Goal: Task Accomplishment & Management: Use online tool/utility

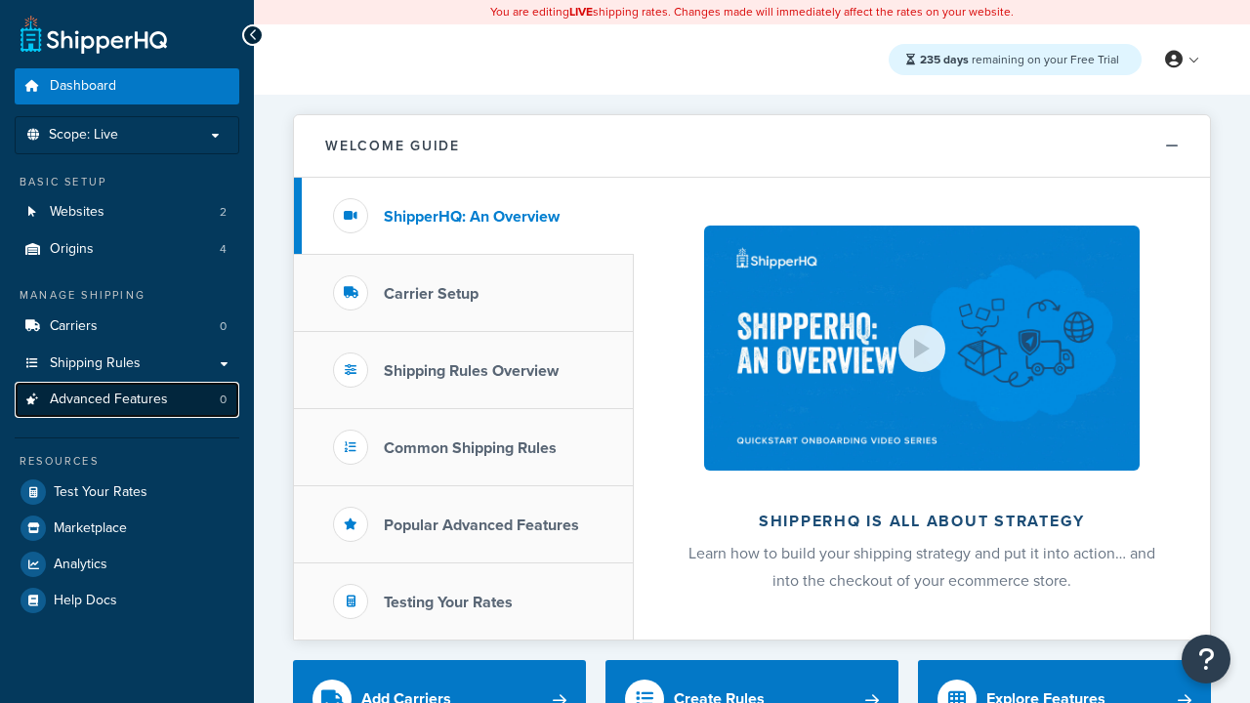
click at [127, 399] on span "Advanced Features" at bounding box center [109, 400] width 118 height 17
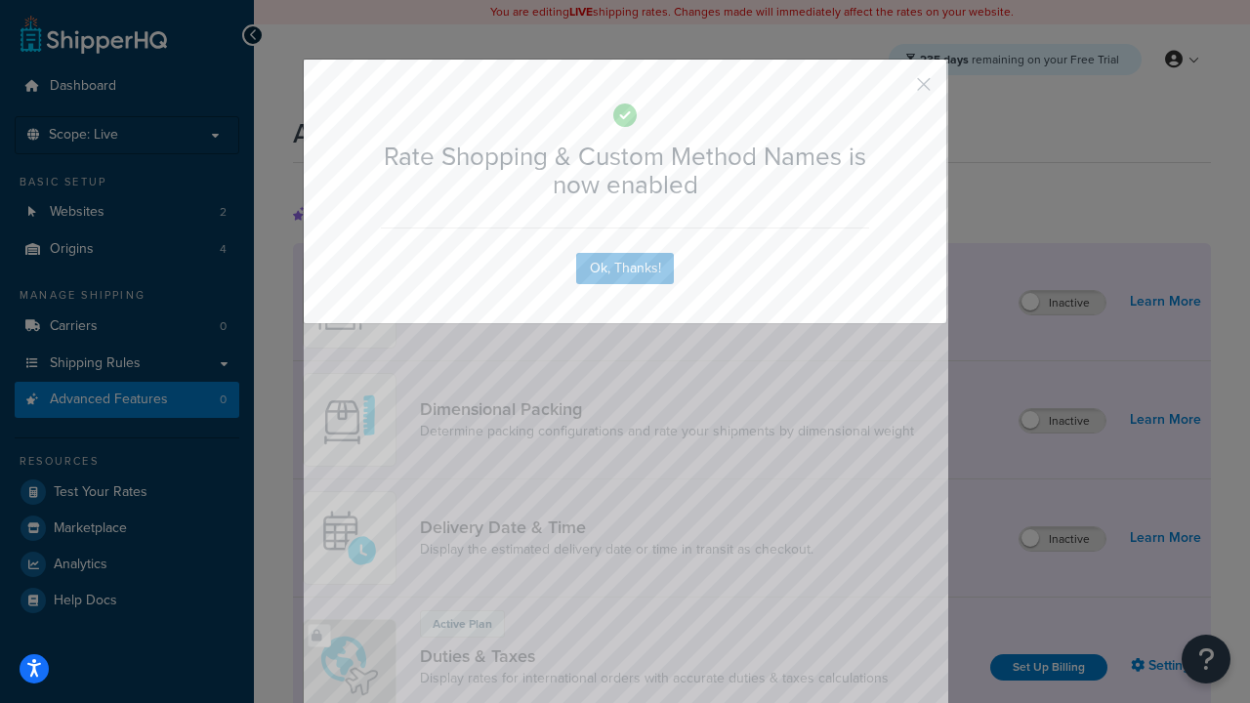
scroll to position [869, 0]
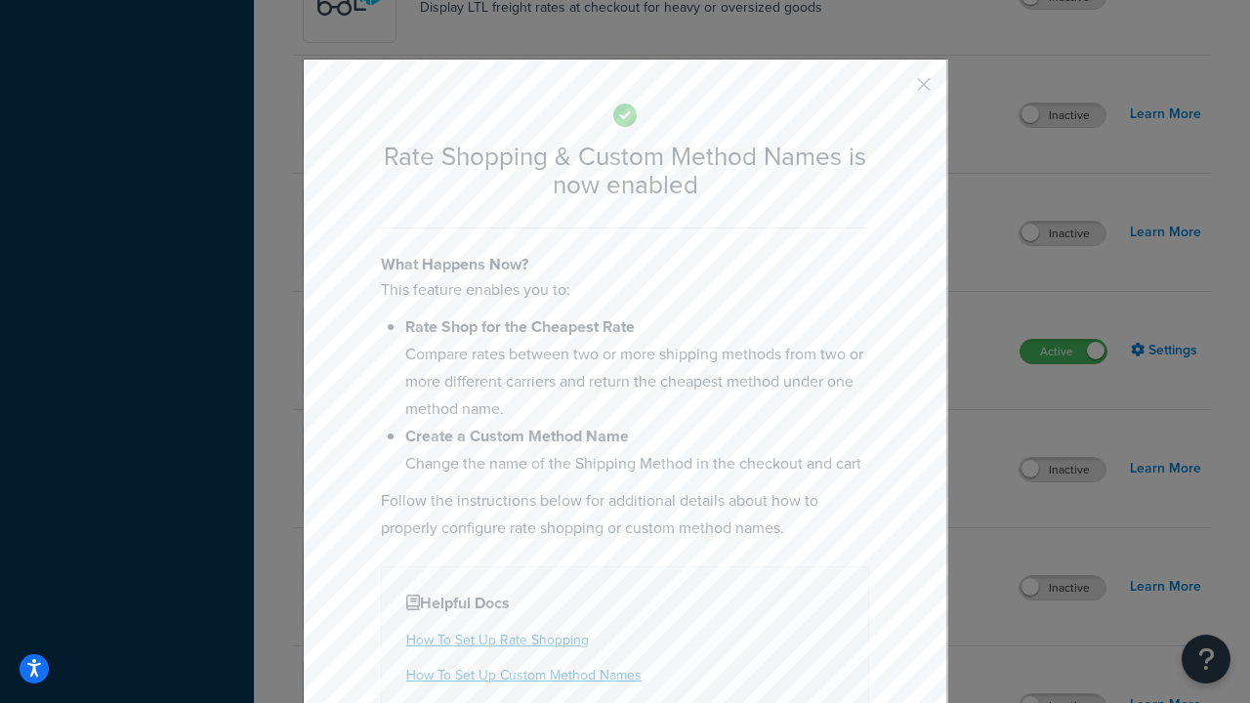
click at [895, 89] on button "button" at bounding box center [895, 91] width 5 height 5
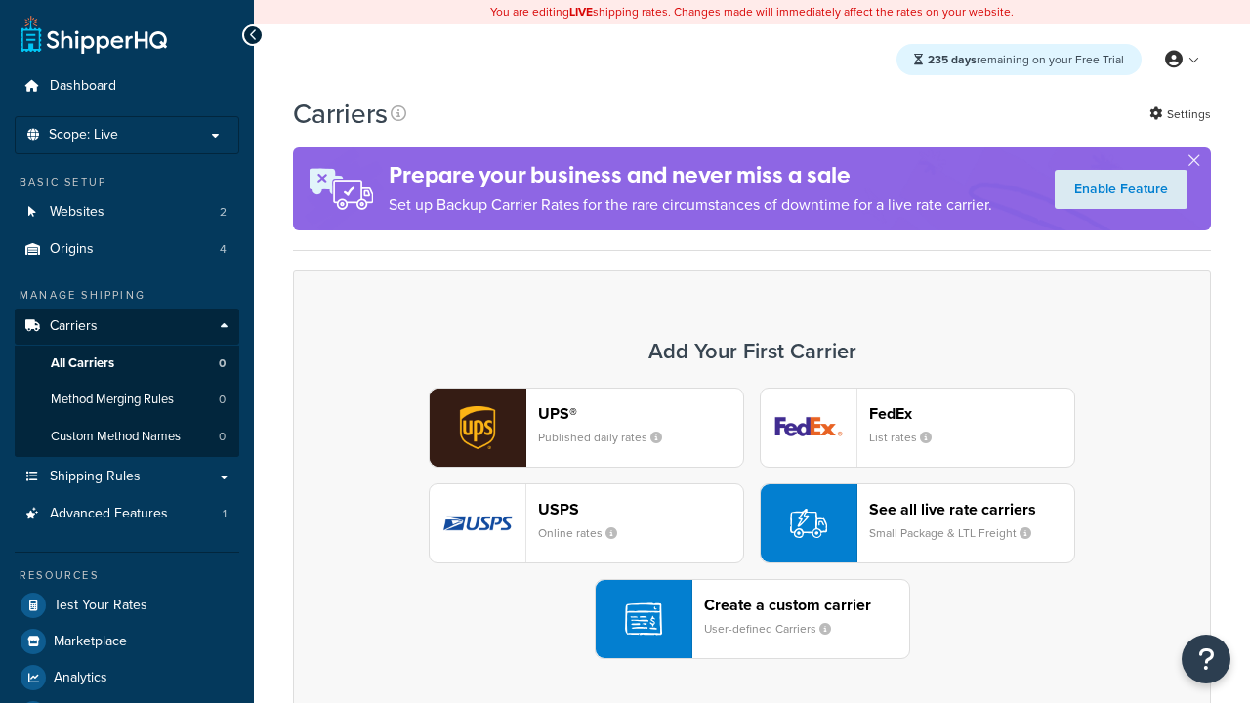
click at [752, 523] on div "UPS® Published daily rates FedEx List rates USPS Online rates See all live rate…" at bounding box center [751, 523] width 877 height 271
click at [917, 523] on div "See all live rate carriers Small Package & LTL Freight" at bounding box center [971, 523] width 205 height 47
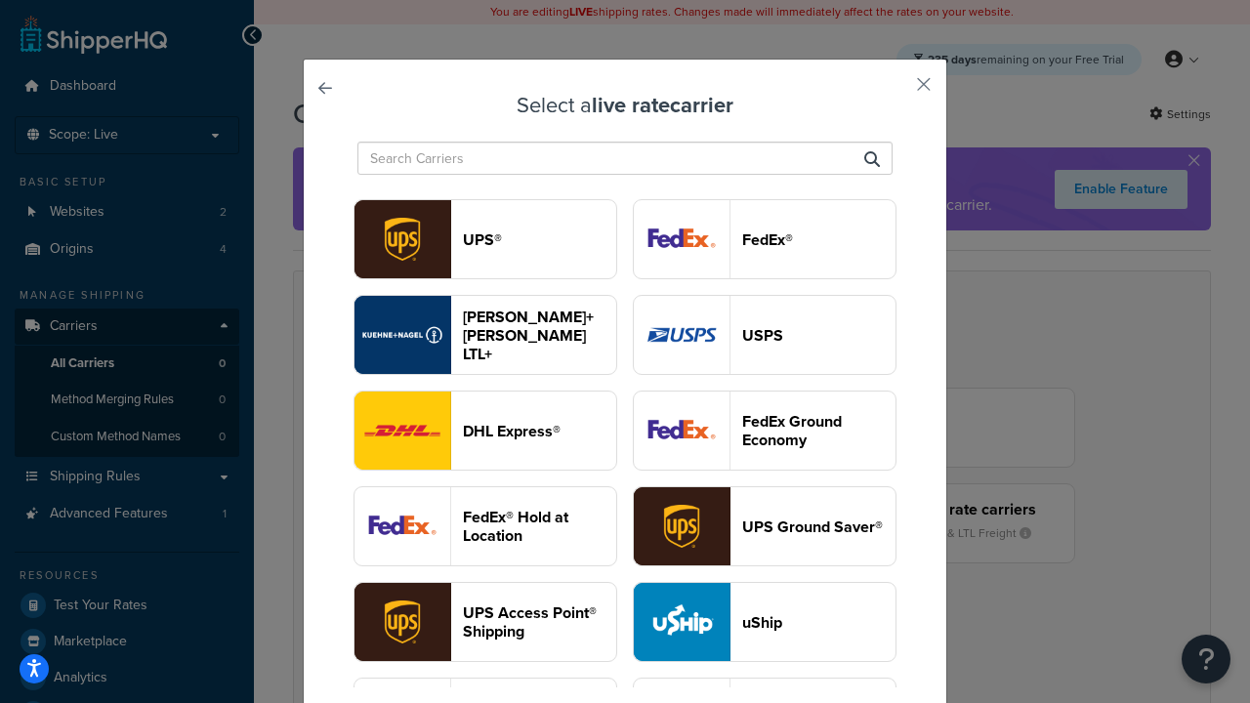
click at [765, 335] on header "USPS" at bounding box center [818, 335] width 153 height 19
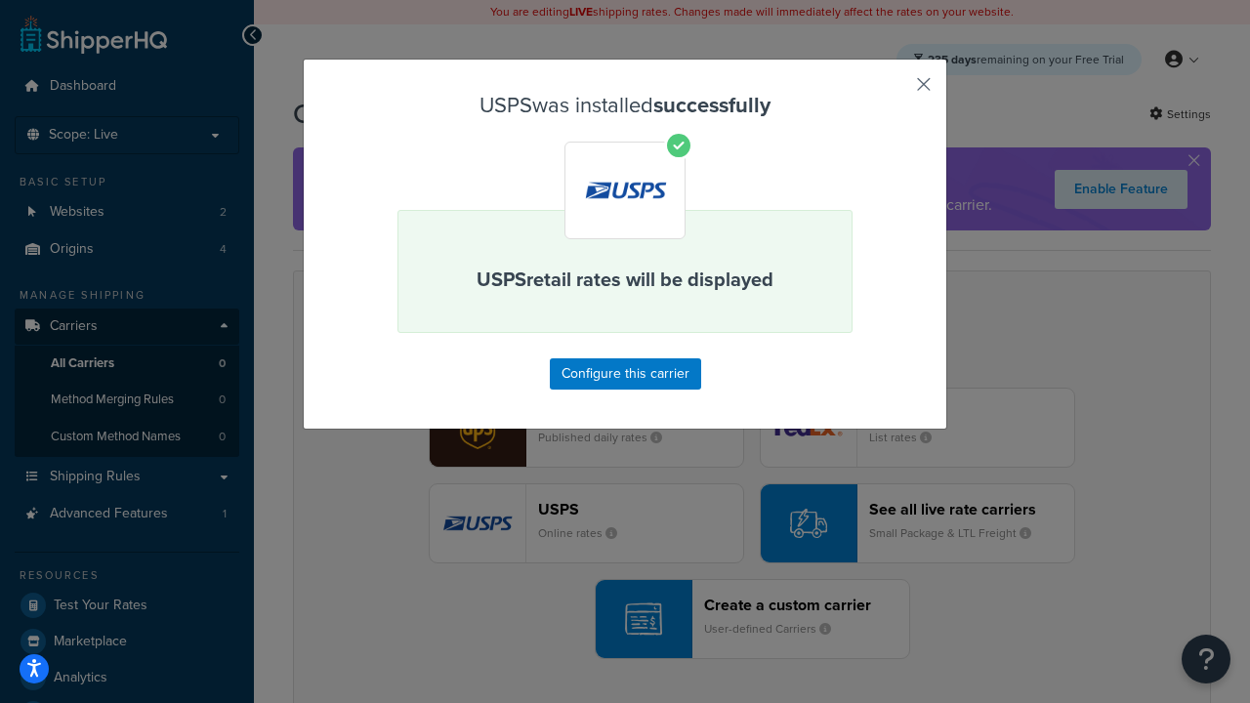
click at [895, 91] on button "button" at bounding box center [895, 91] width 5 height 5
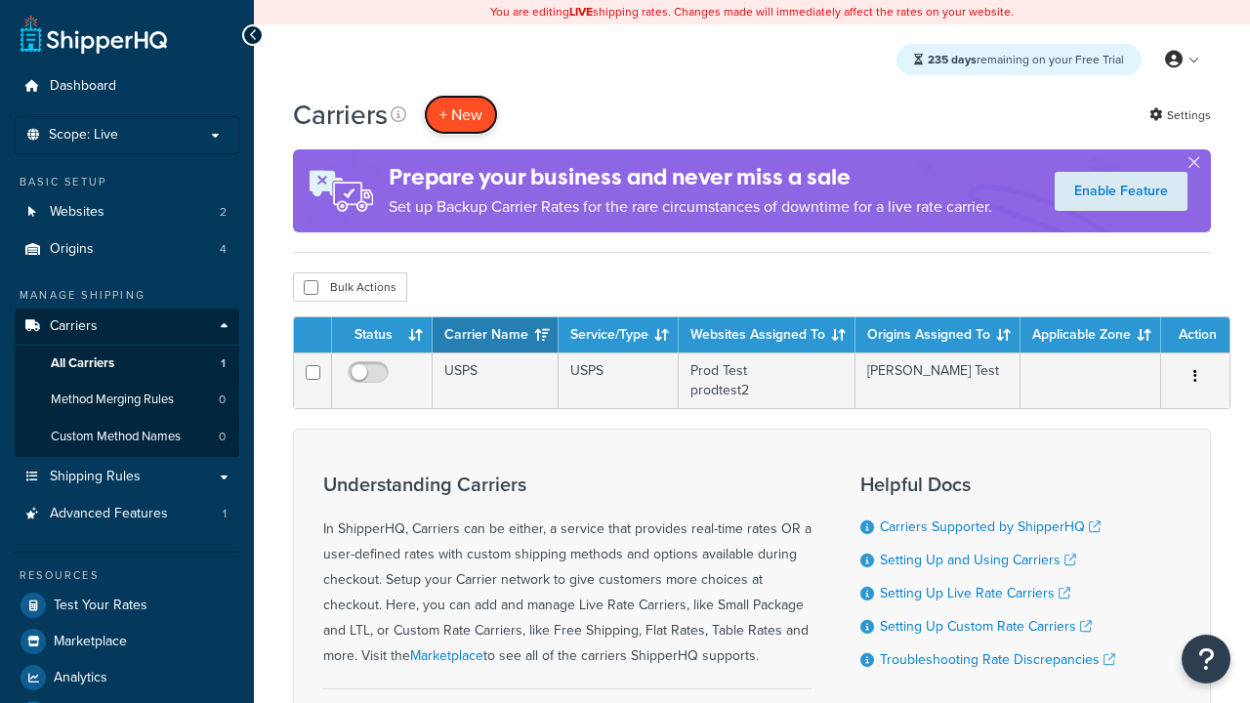
click at [461, 114] on button "+ New" at bounding box center [461, 115] width 74 height 40
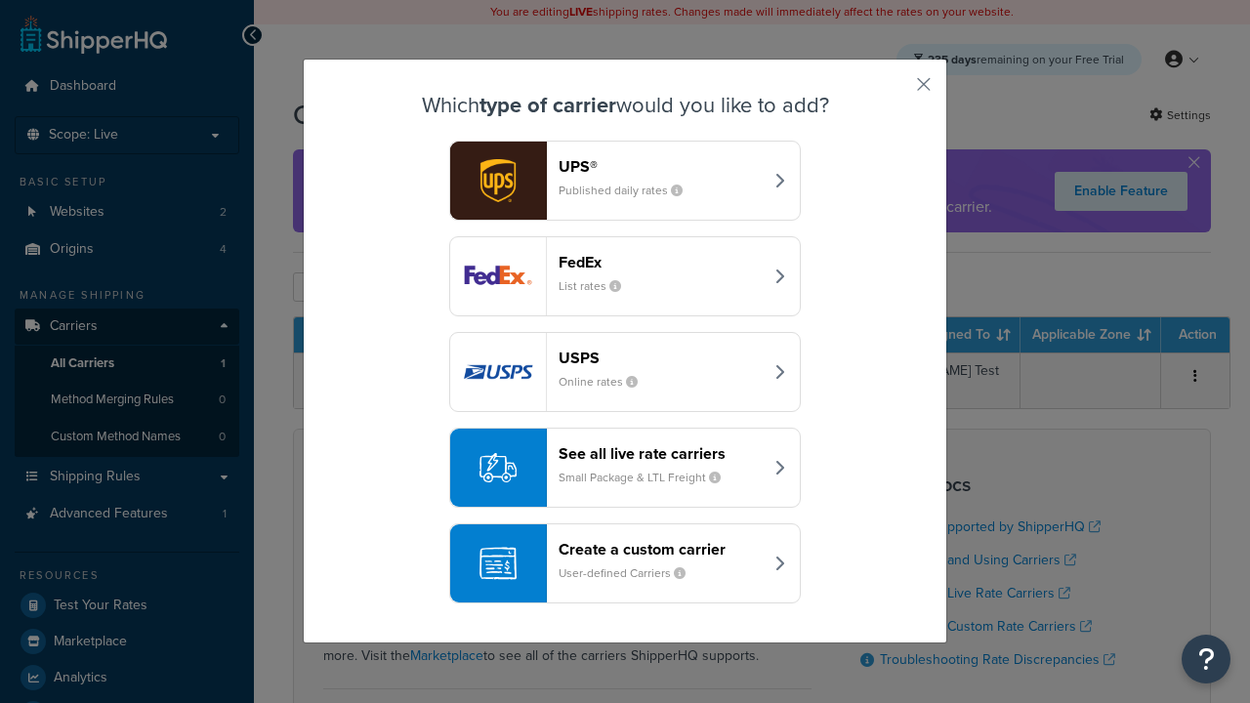
click at [625, 468] on div "See all live rate carriers Small Package & LTL Freight" at bounding box center [661, 467] width 204 height 47
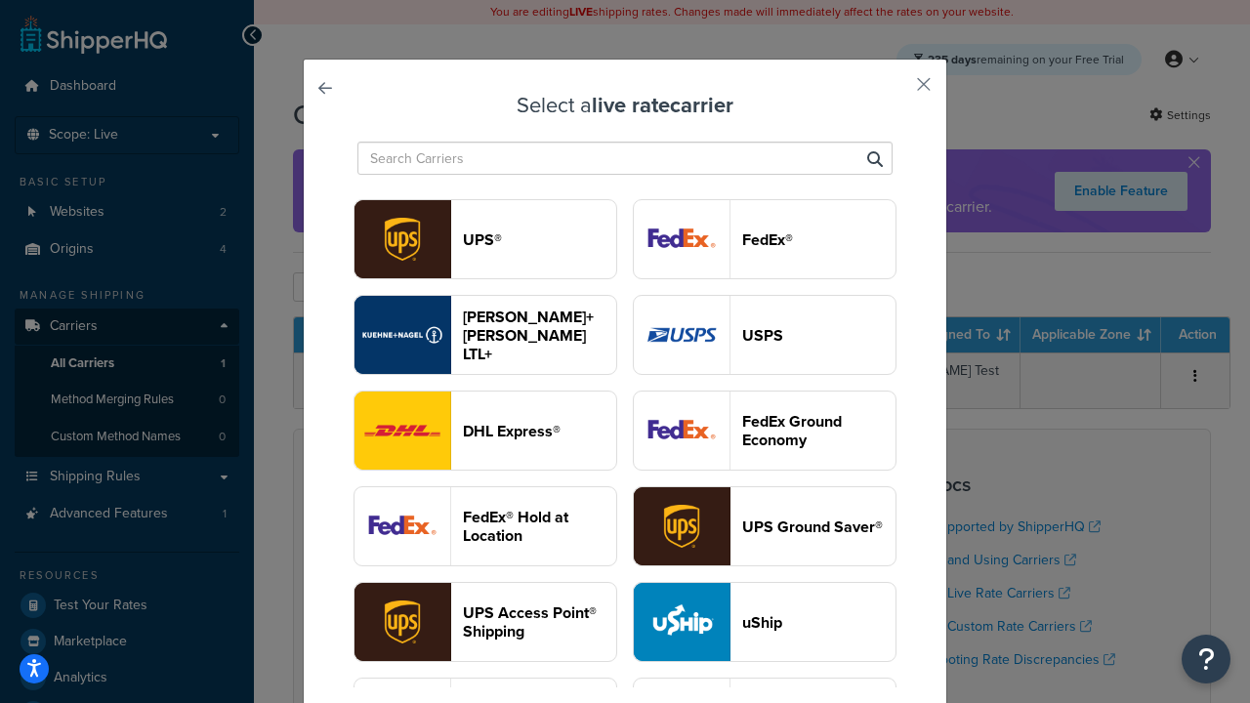
click at [765, 239] on header "FedEx®" at bounding box center [818, 239] width 153 height 19
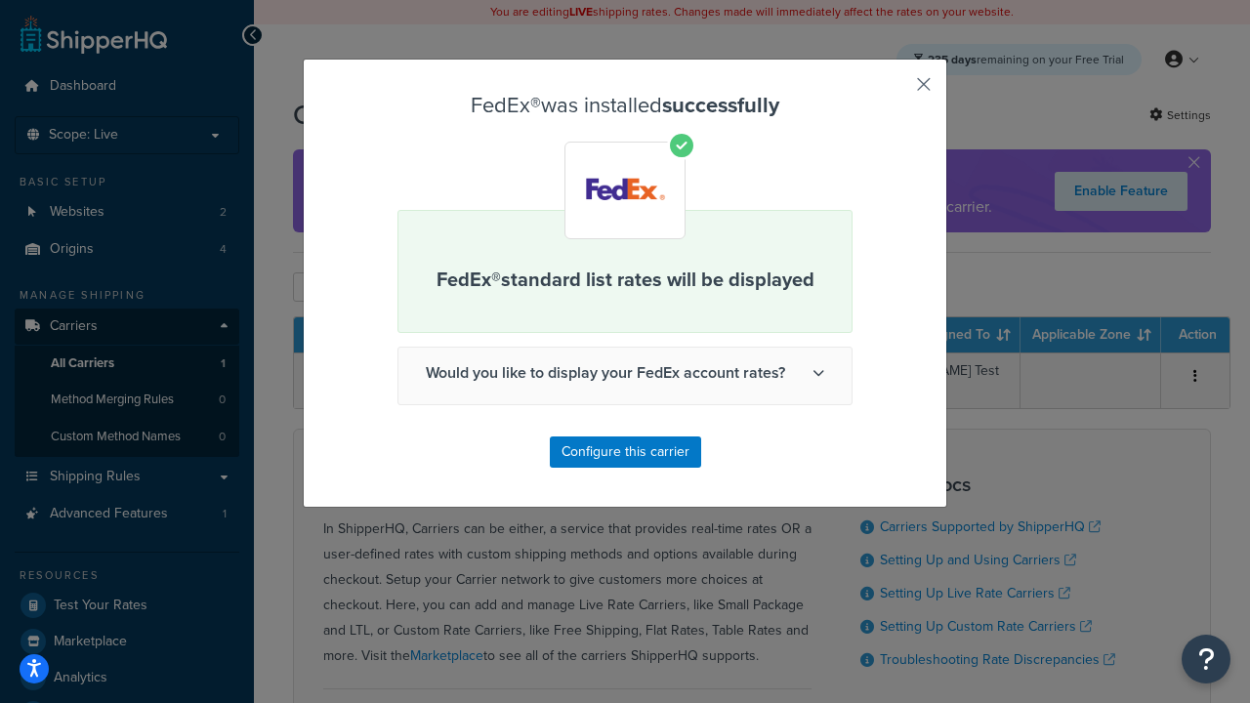
click at [895, 91] on button "button" at bounding box center [895, 91] width 5 height 5
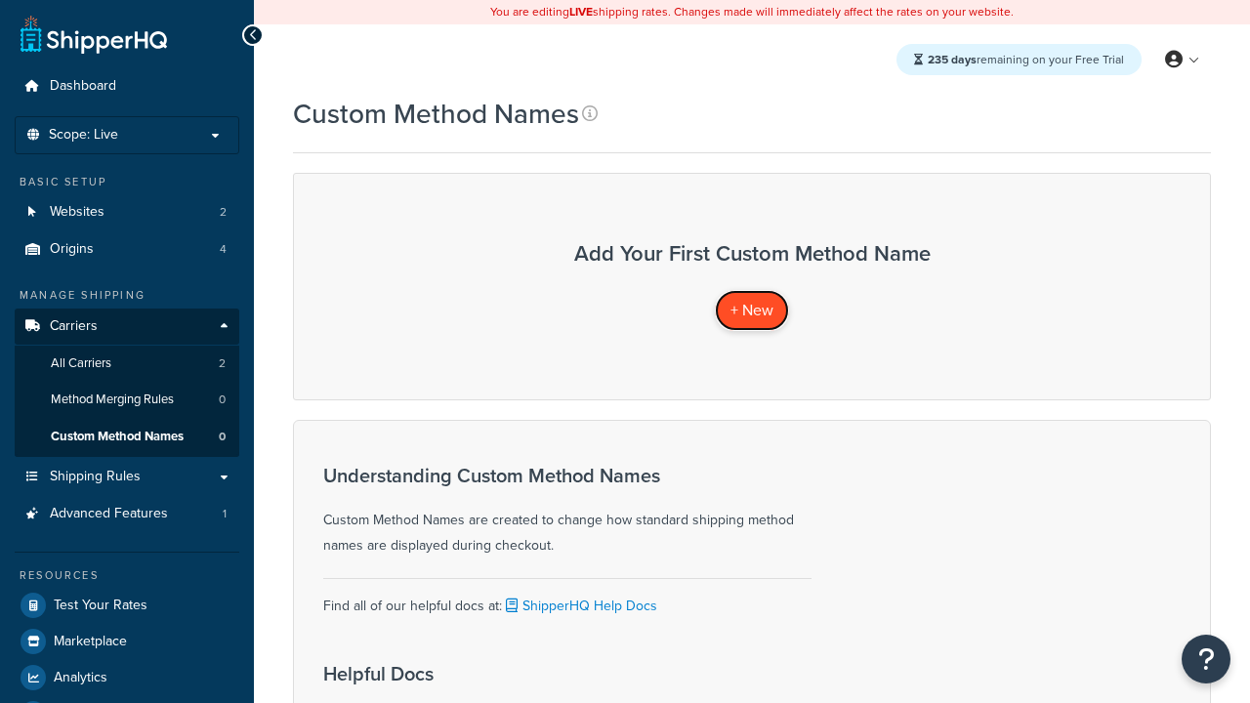
click at [752, 310] on span "+ New" at bounding box center [751, 310] width 43 height 22
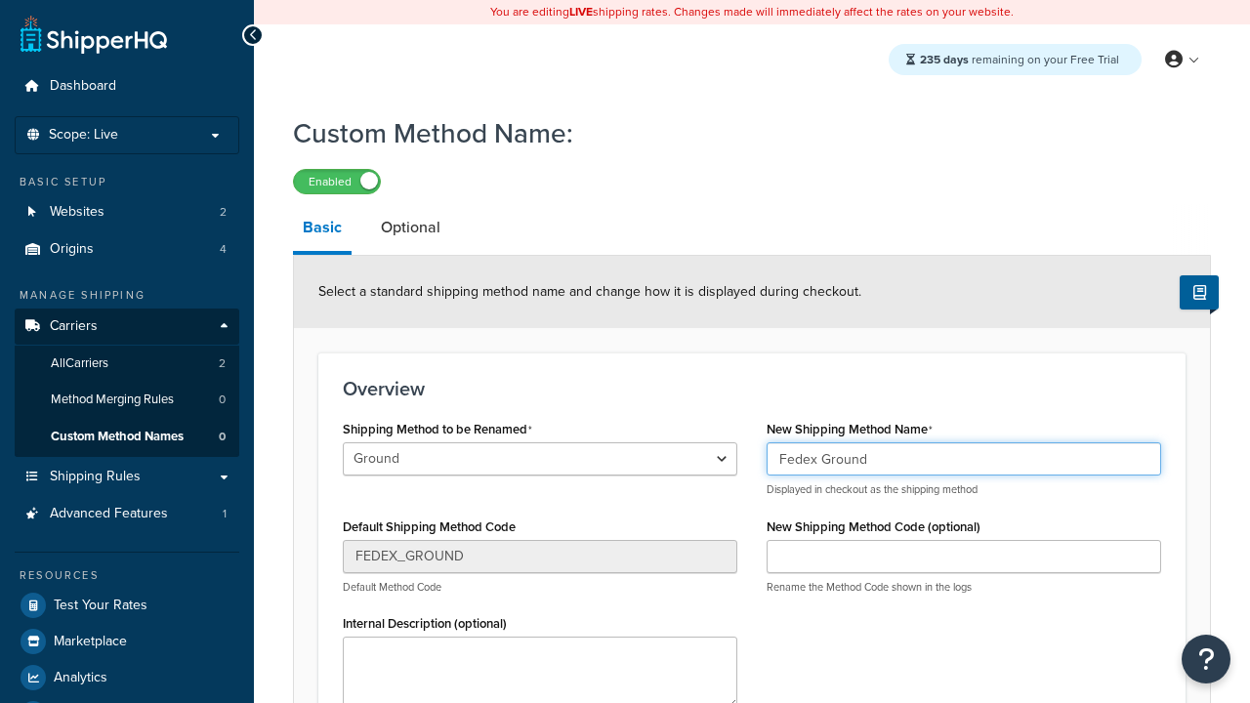
type input "Fedex Ground"
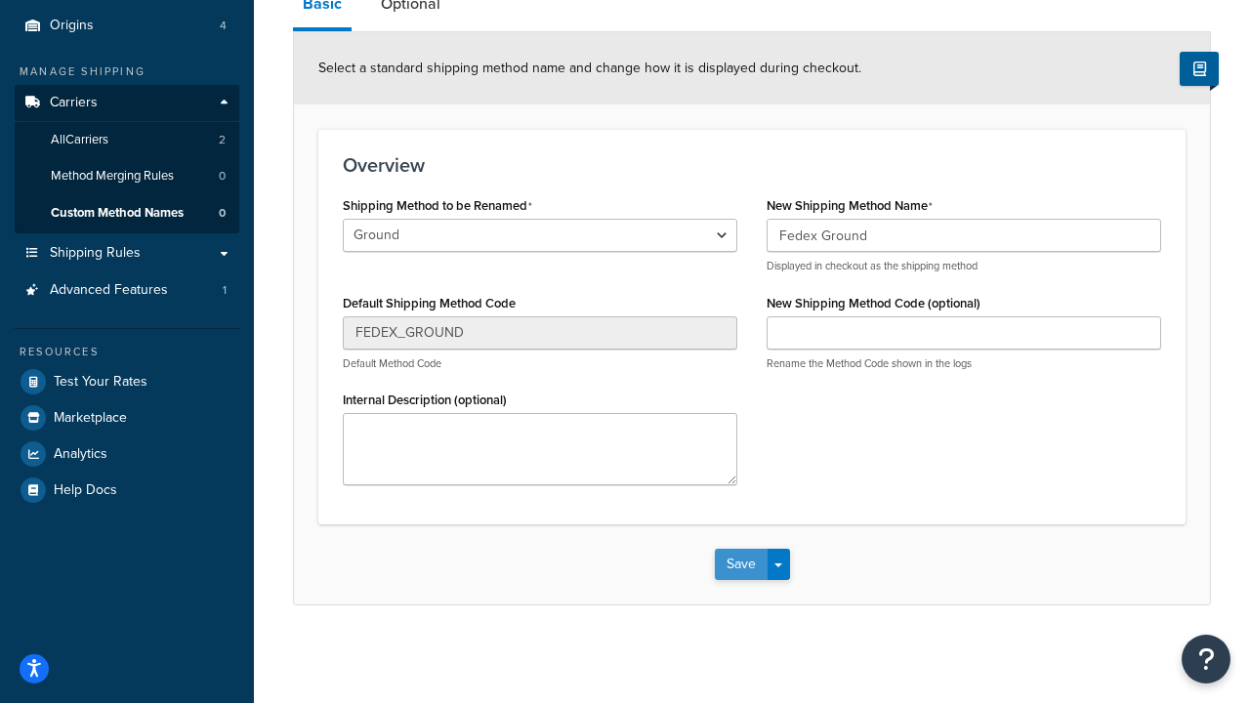
click at [740, 564] on button "Save" at bounding box center [741, 564] width 53 height 31
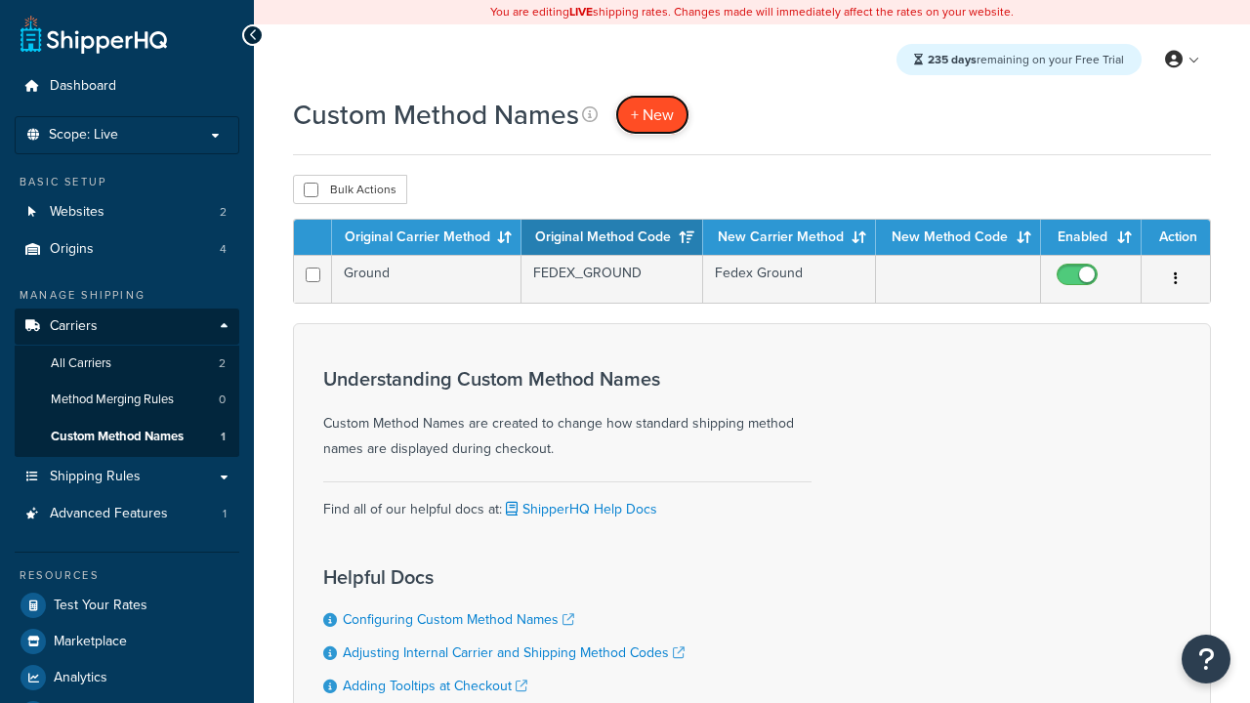
click at [652, 114] on span "+ New" at bounding box center [652, 115] width 43 height 22
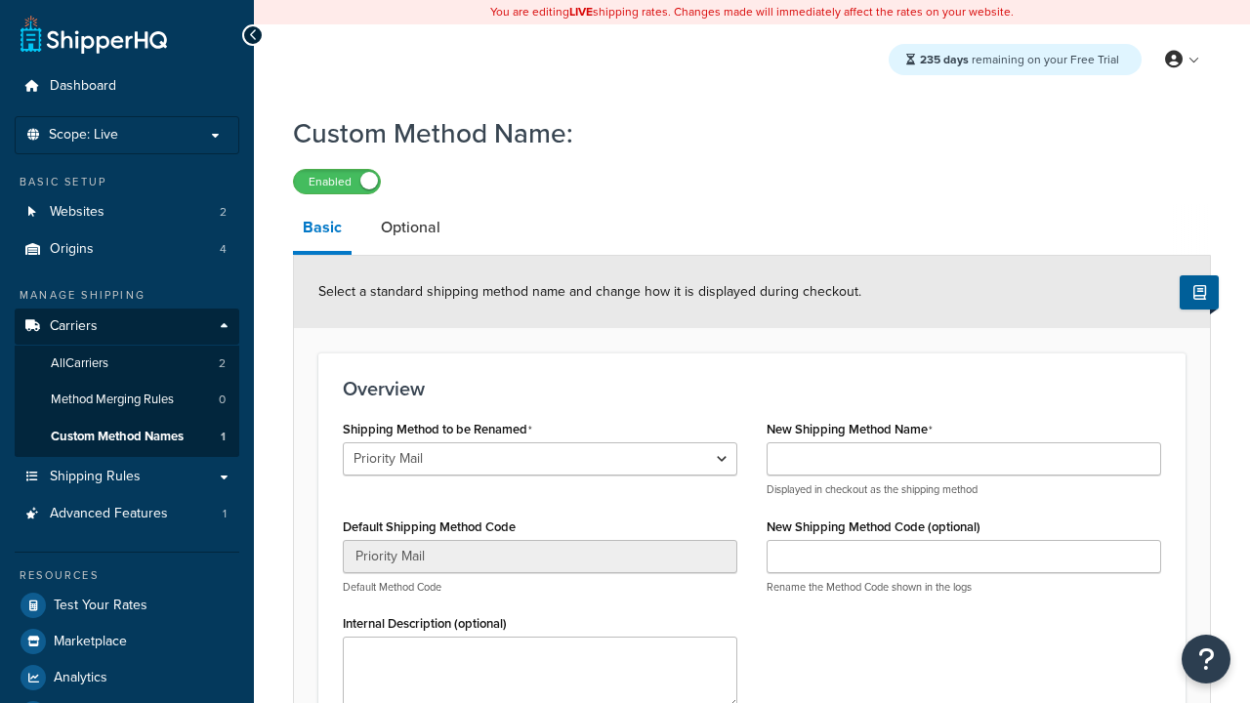
select select "706483"
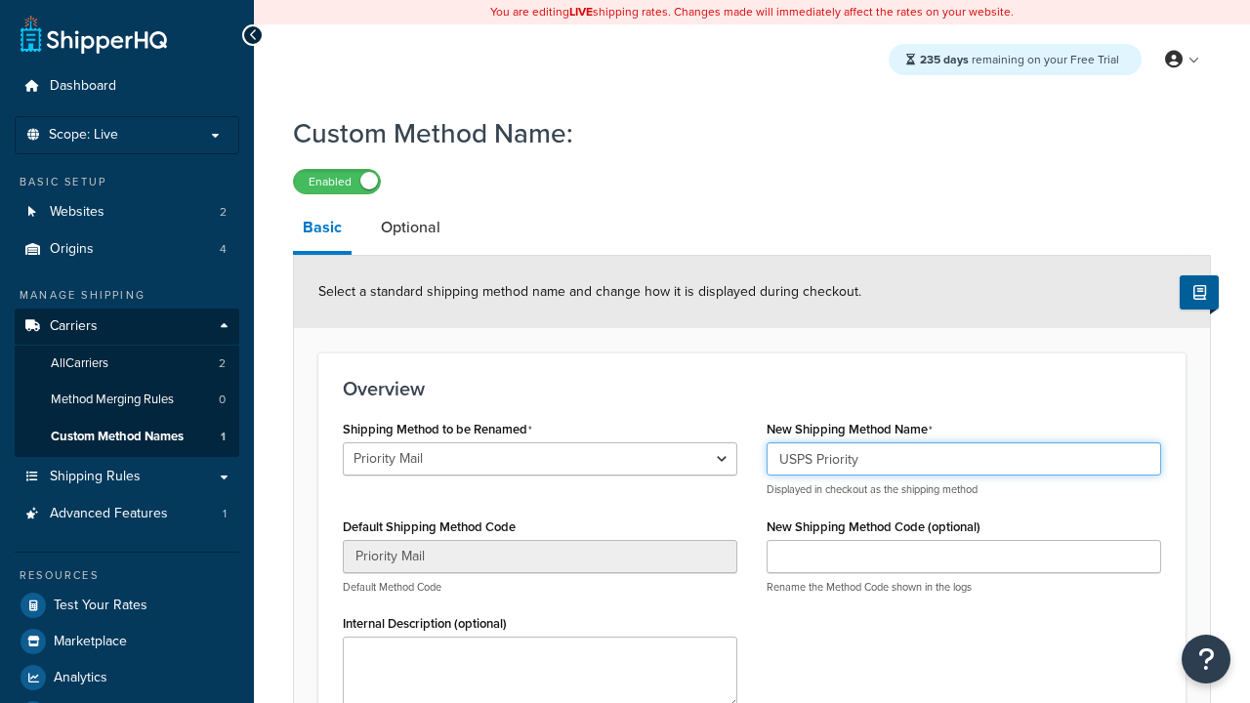
type input "USPS Priority"
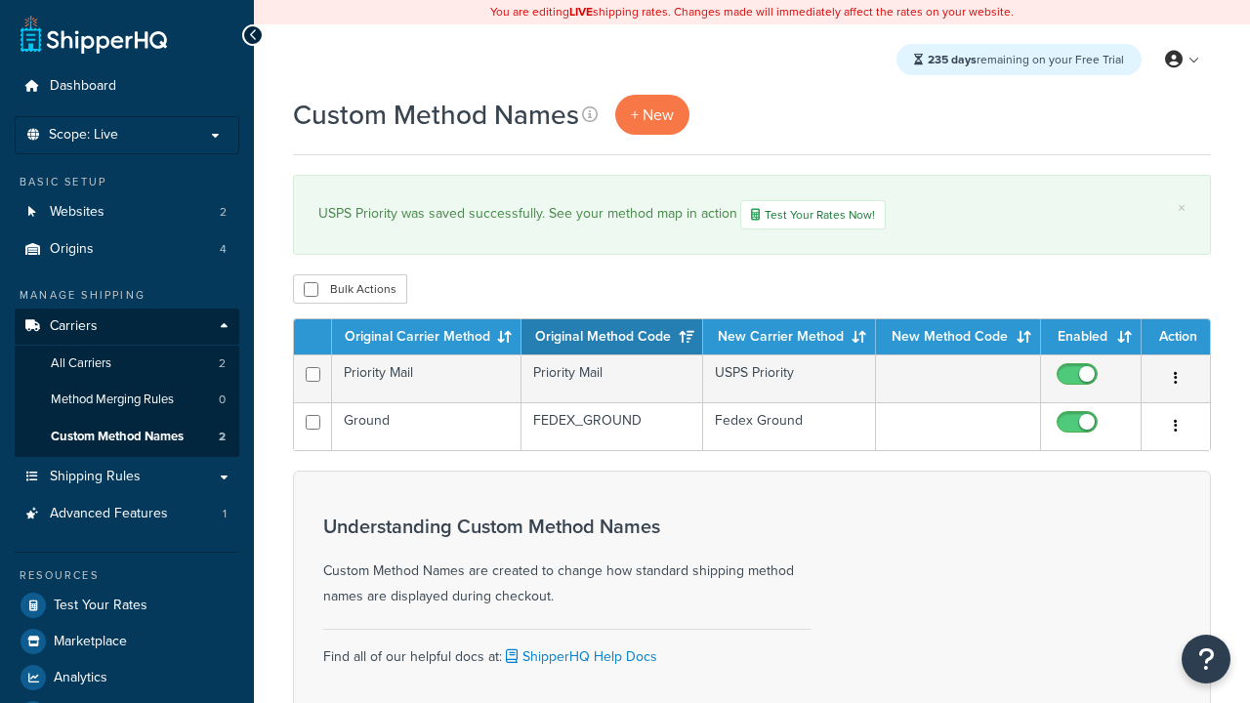
click at [427, 339] on th "Original Carrier Method" at bounding box center [426, 336] width 189 height 35
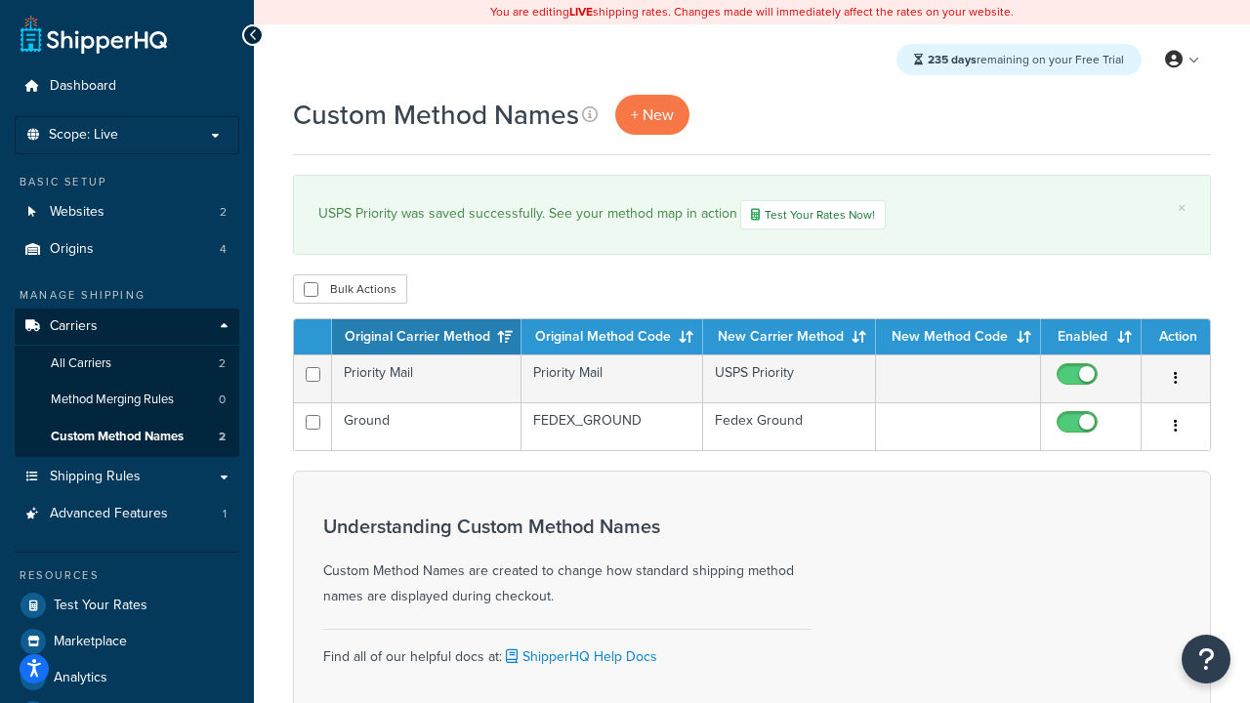
click at [612, 339] on th "Original Method Code" at bounding box center [612, 336] width 182 height 35
click at [789, 339] on th "New Carrier Method" at bounding box center [789, 336] width 173 height 35
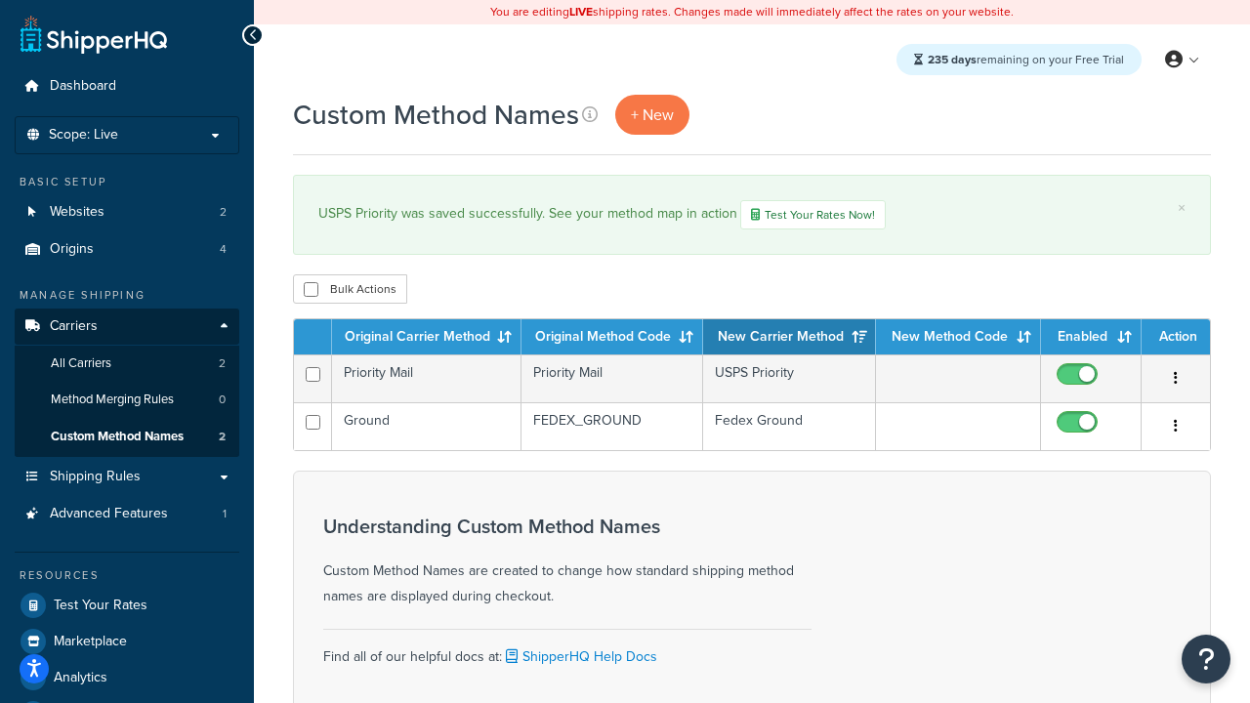
click at [1091, 339] on th "Enabled" at bounding box center [1091, 336] width 101 height 35
click at [1176, 339] on th "Action" at bounding box center [1176, 336] width 68 height 35
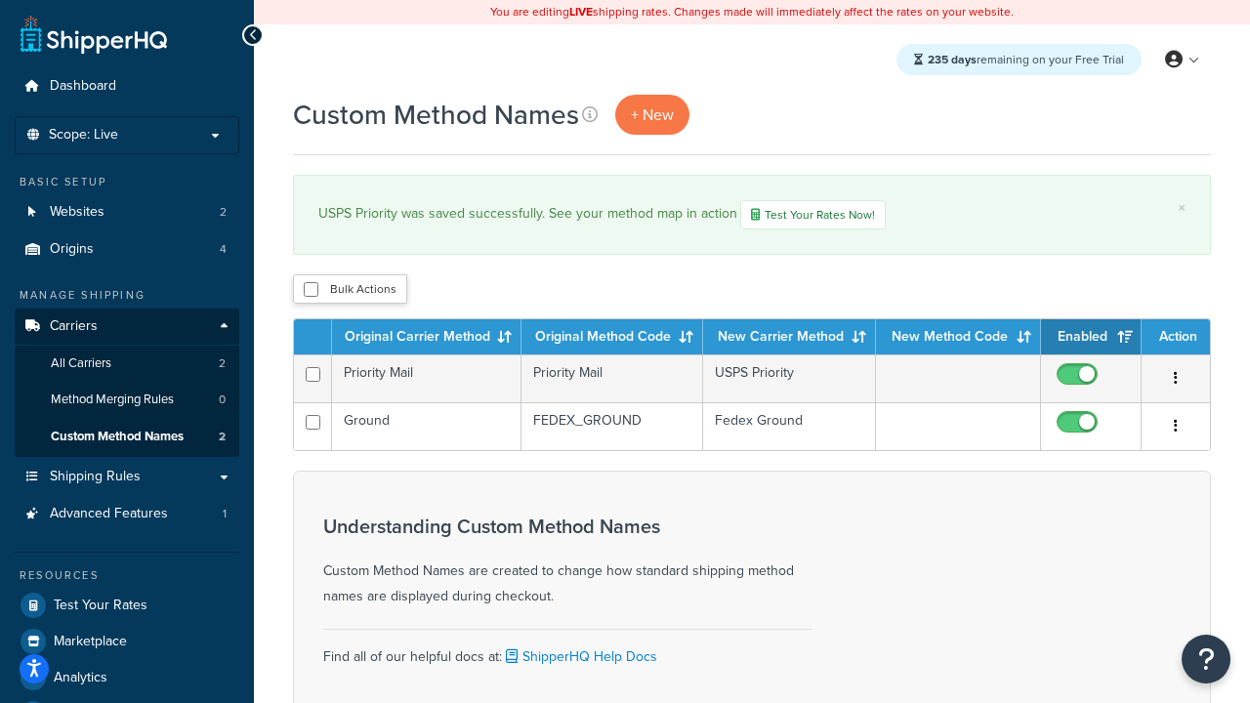
click at [1176, 339] on th "Action" at bounding box center [1176, 336] width 68 height 35
click at [311, 291] on input "checkbox" at bounding box center [311, 289] width 15 height 15
checkbox input "true"
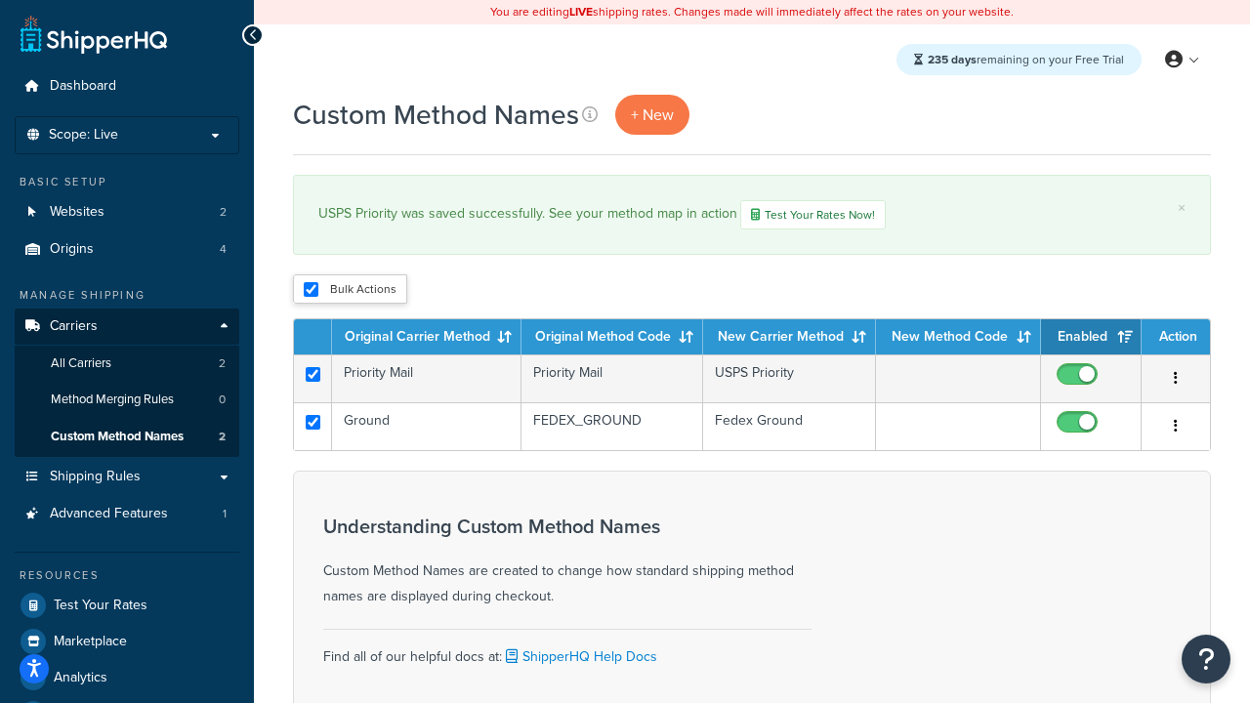
click at [0, 0] on button "Delete" at bounding box center [0, 0] width 0 height 0
